Goal: Information Seeking & Learning: Understand process/instructions

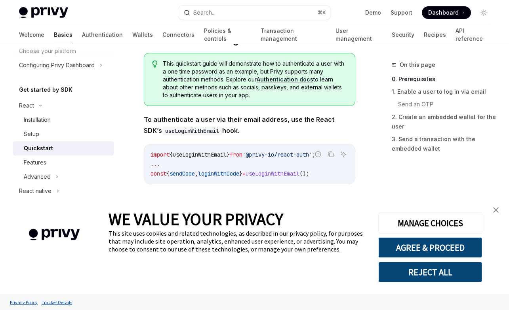
scroll to position [169, 0]
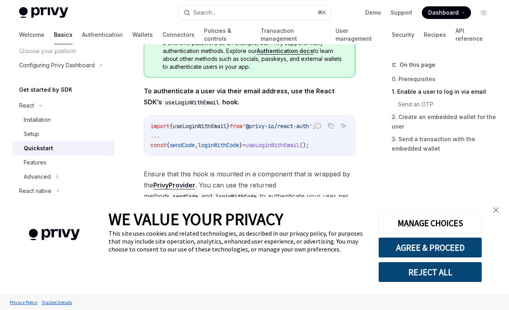
click at [493, 209] on img "close banner" at bounding box center [496, 210] width 6 height 6
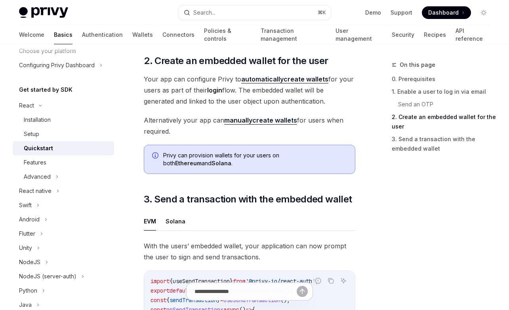
scroll to position [546, 0]
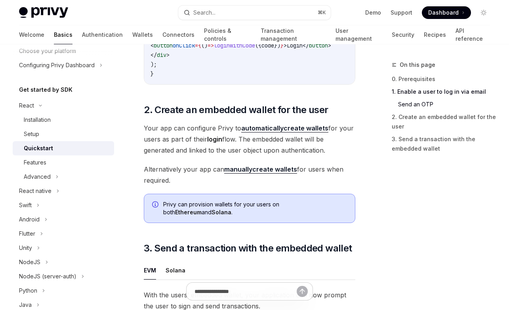
click at [272, 165] on link "manually create wallets" at bounding box center [260, 169] width 73 height 8
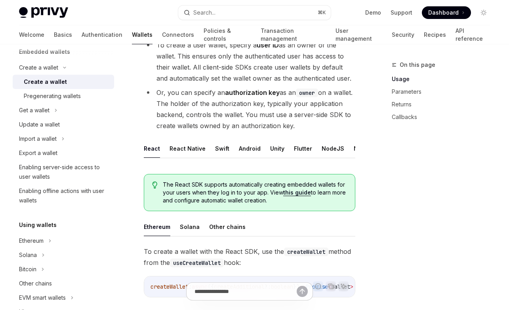
scroll to position [157, 0]
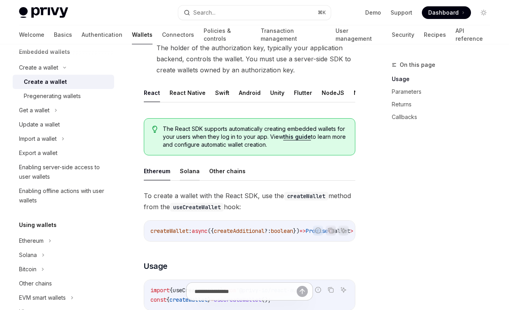
click at [187, 172] on button "Solana" at bounding box center [190, 171] width 20 height 19
type textarea "*"
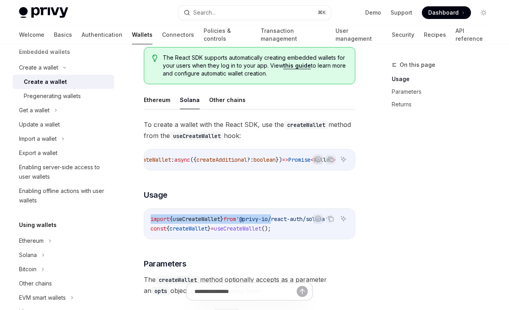
drag, startPoint x: 150, startPoint y: 223, endPoint x: 282, endPoint y: 220, distance: 131.9
click at [282, 220] on span "import { useCreateWallet } from '@privy-io/react-auth/solana' ;" at bounding box center [240, 219] width 181 height 7
click at [330, 221] on icon "Copy the contents from the code block" at bounding box center [330, 219] width 6 height 6
